Goal: Book appointment/travel/reservation

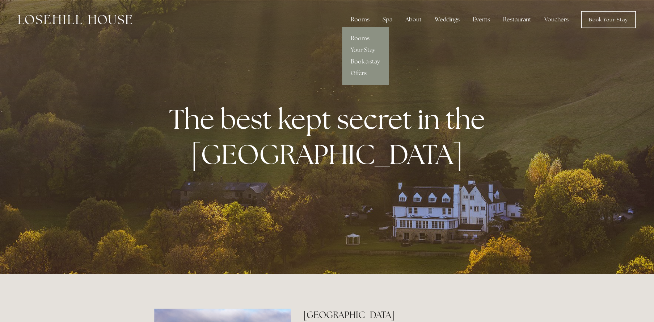
click at [361, 39] on link "Rooms" at bounding box center [365, 39] width 47 height 12
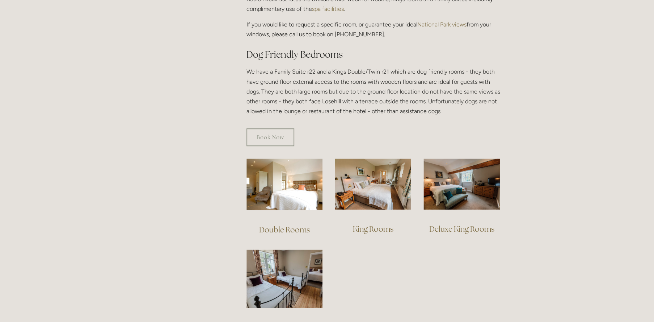
scroll to position [379, 0]
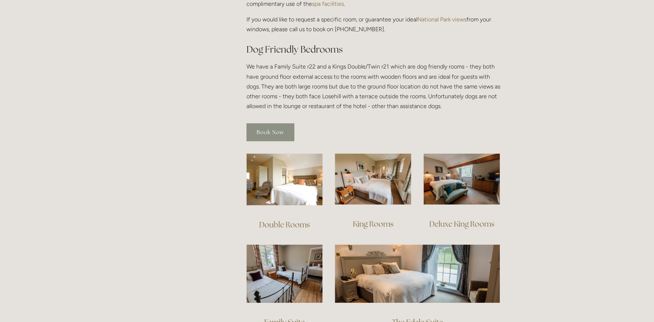
click at [272, 124] on link "Book Now" at bounding box center [271, 132] width 48 height 18
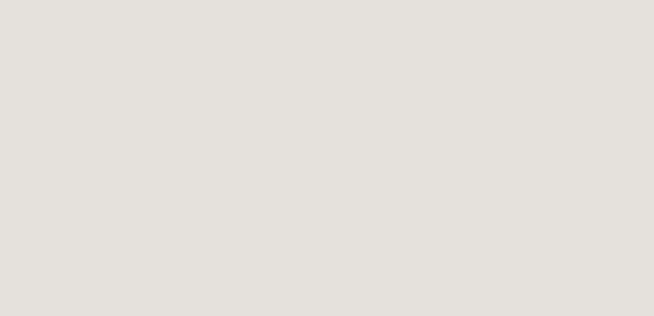
scroll to position [414, 0]
